Goal: Task Accomplishment & Management: Use online tool/utility

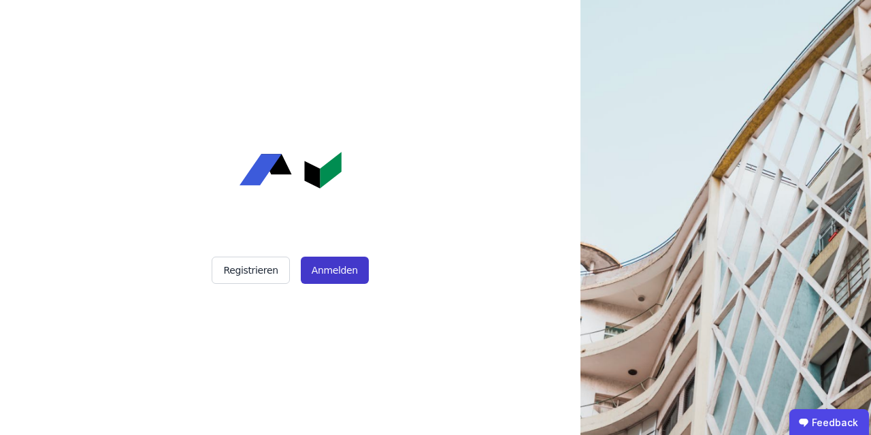
click at [338, 267] on button "Anmelden" at bounding box center [335, 270] width 68 height 27
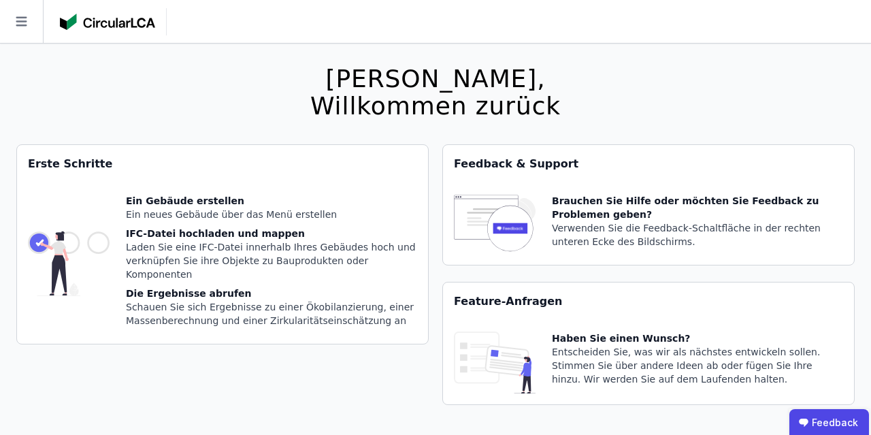
scroll to position [44, 0]
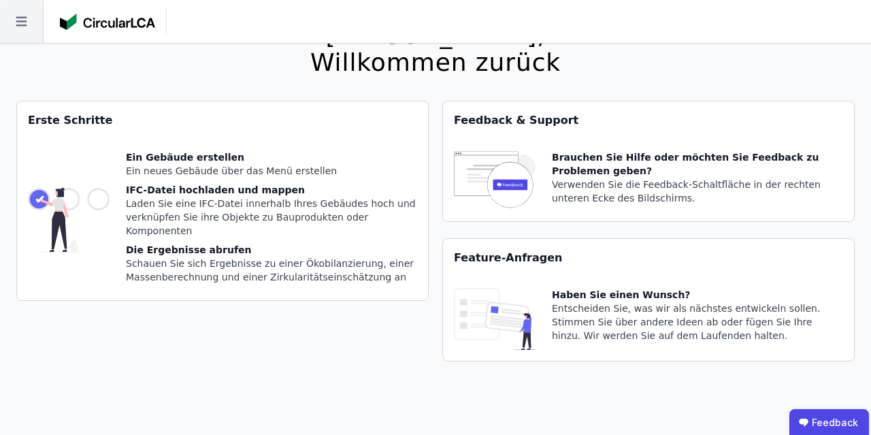
click at [18, 24] on icon at bounding box center [21, 21] width 43 height 43
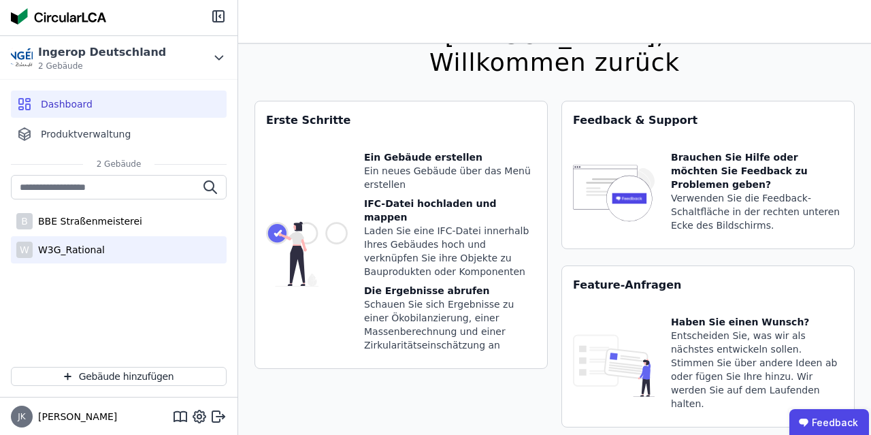
click at [78, 250] on div "W3G_Rational" at bounding box center [69, 250] width 72 height 14
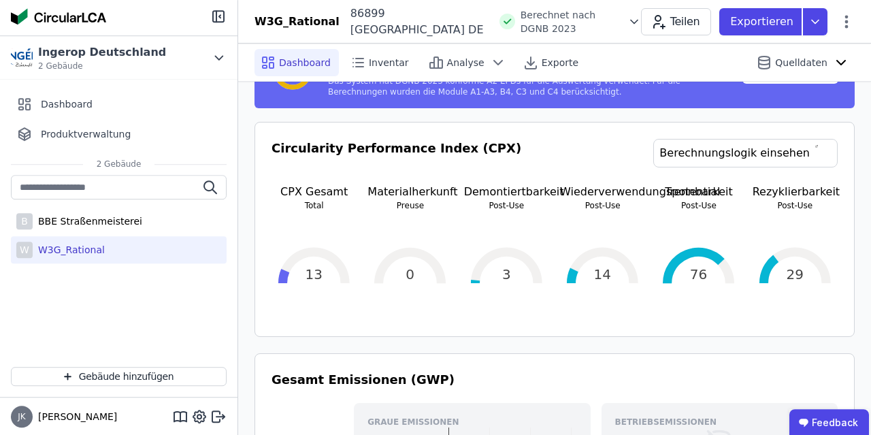
scroll to position [257, 0]
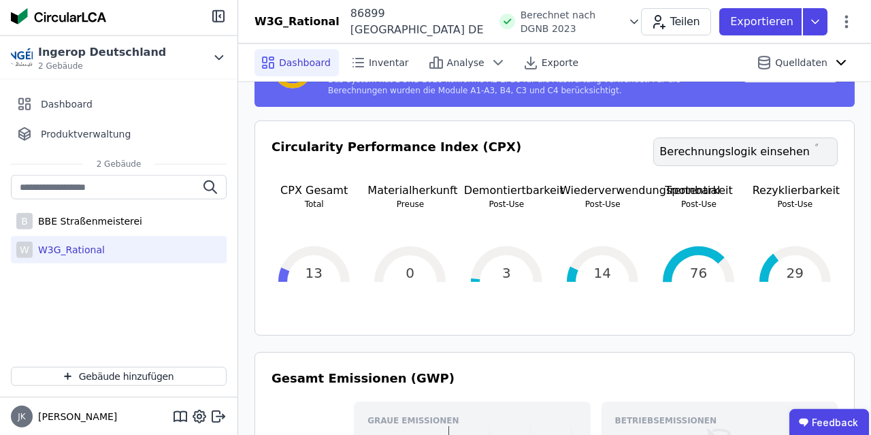
click at [751, 155] on link "Berechnungslogik einsehen" at bounding box center [745, 151] width 184 height 29
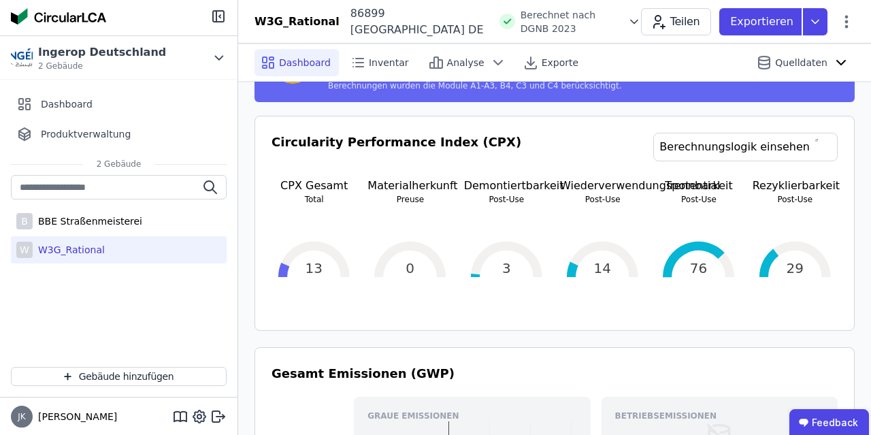
scroll to position [238, 0]
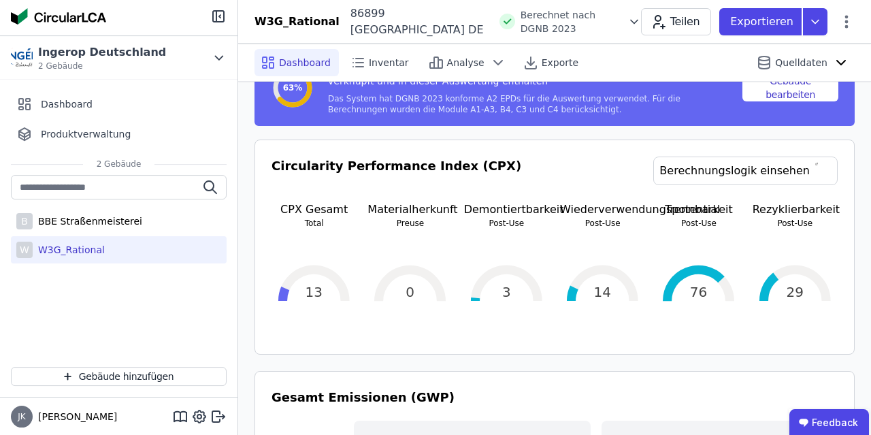
click at [592, 220] on p "Post-Use" at bounding box center [602, 223] width 85 height 11
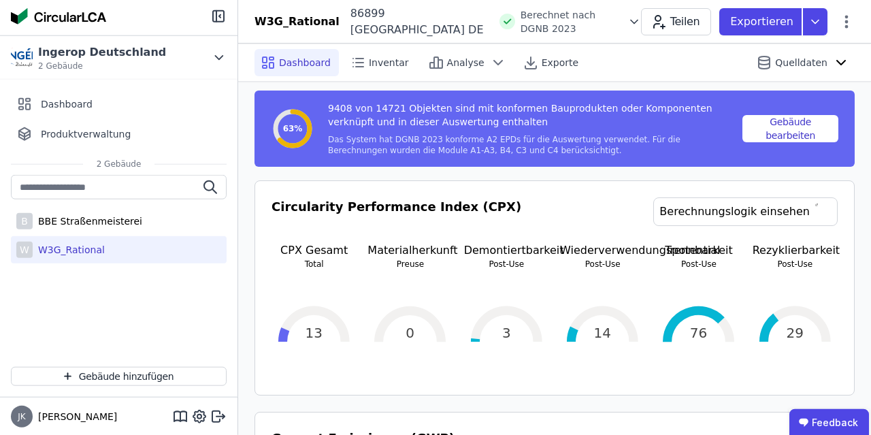
scroll to position [187, 0]
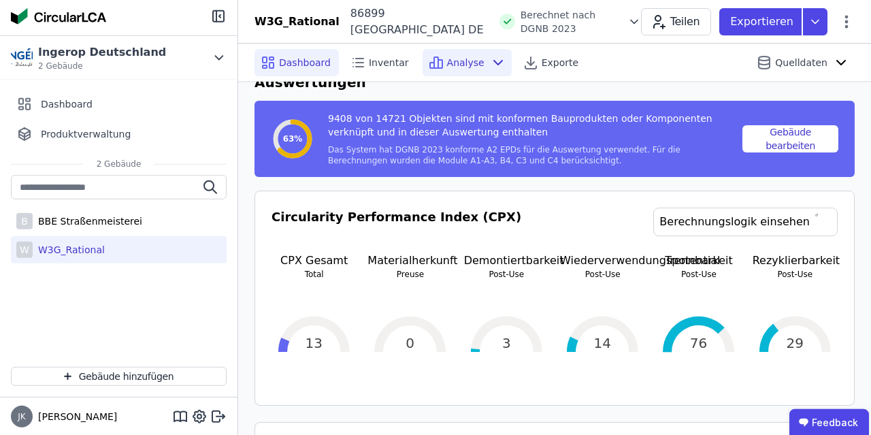
click at [490, 64] on icon at bounding box center [498, 62] width 16 height 16
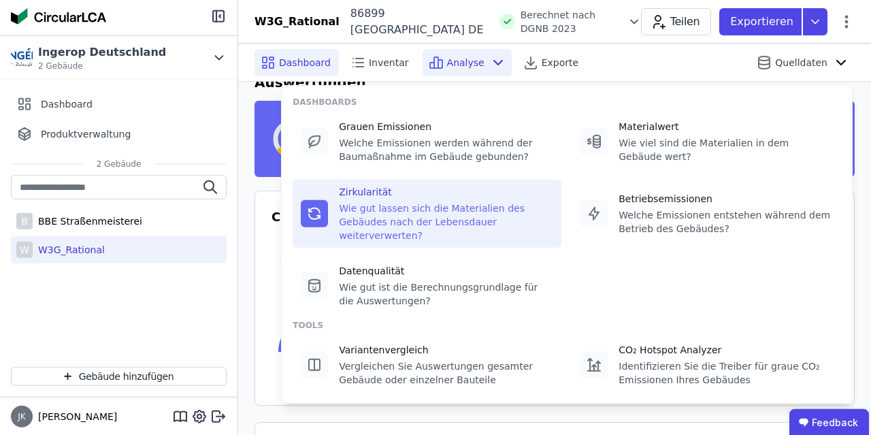
click at [461, 189] on div "Zirkularität" at bounding box center [446, 192] width 214 height 14
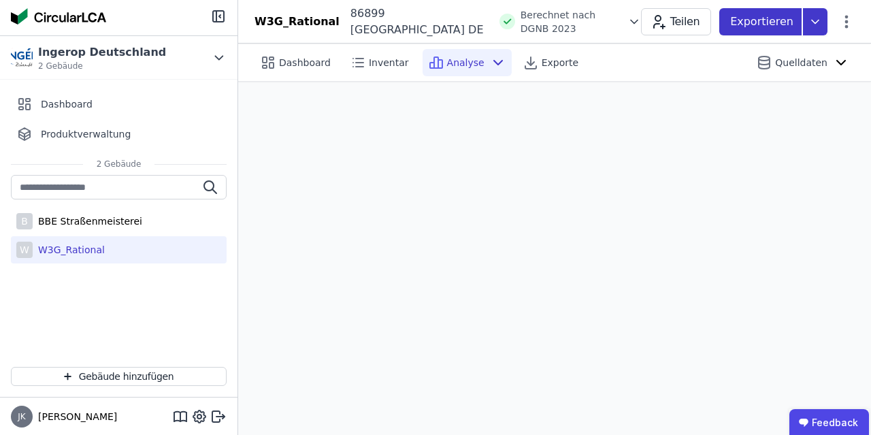
click at [816, 22] on icon at bounding box center [815, 21] width 7 height 3
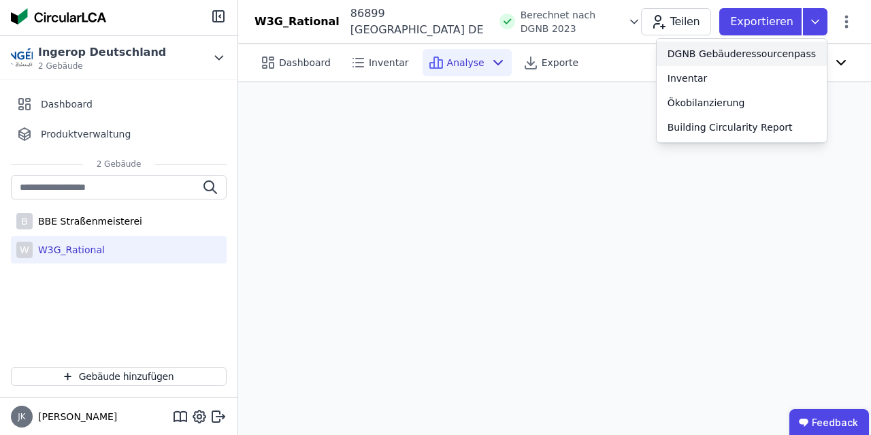
click at [732, 52] on div "DGNB Gebäuderessourcenpass" at bounding box center [742, 54] width 148 height 14
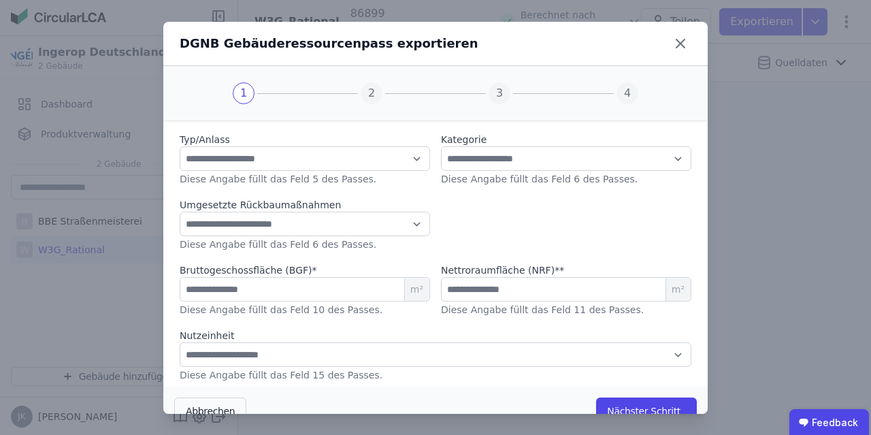
scroll to position [0, 0]
click at [628, 404] on button "Nächster Schritt" at bounding box center [646, 410] width 101 height 27
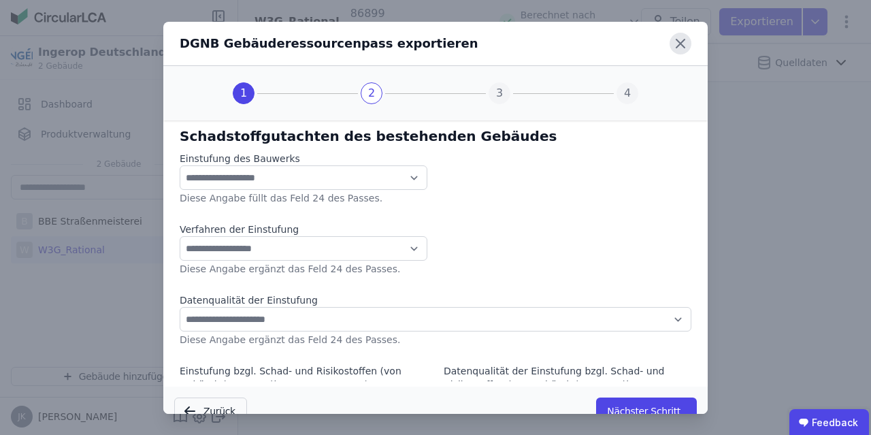
click at [681, 39] on icon at bounding box center [681, 44] width 22 height 22
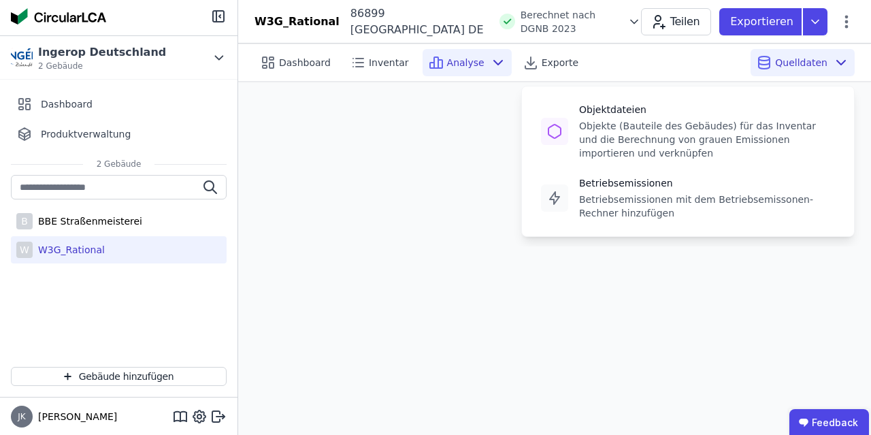
click at [815, 61] on span "Quelldaten" at bounding box center [801, 63] width 52 height 14
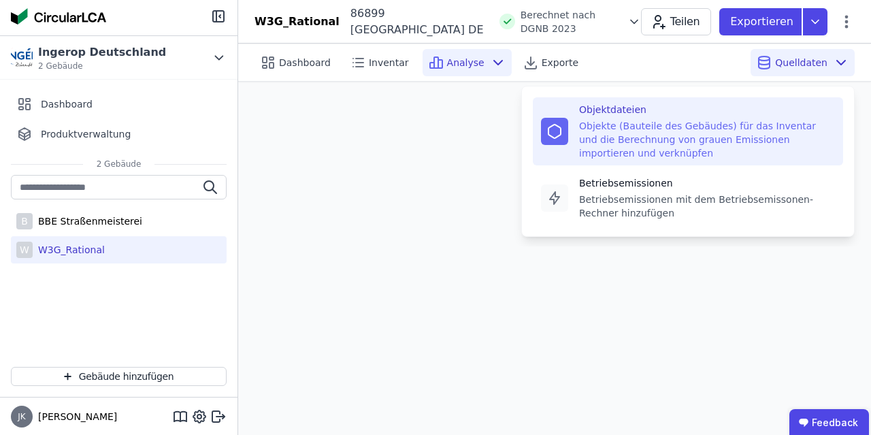
click at [692, 122] on div "Objekte (Bauteile des Gebäudes) für das Inventar und die Berechnung von grauen …" at bounding box center [707, 139] width 256 height 41
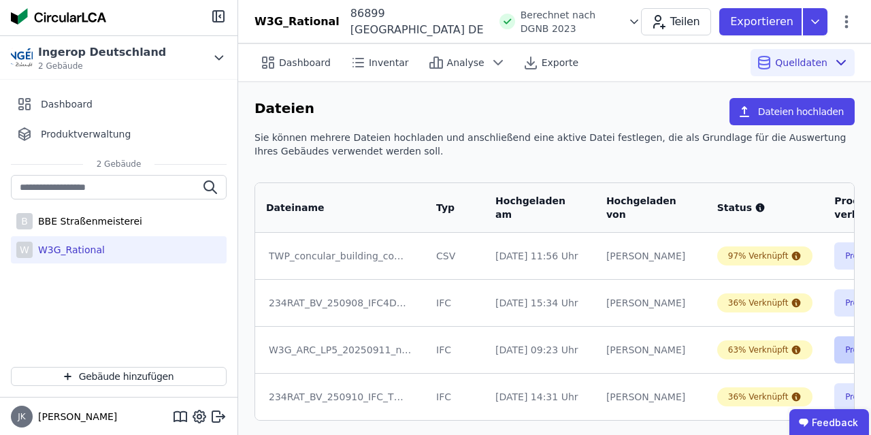
click at [834, 351] on button "Produkte verknüpfen" at bounding box center [885, 349] width 103 height 27
